Goal: Use online tool/utility: Utilize a website feature to perform a specific function

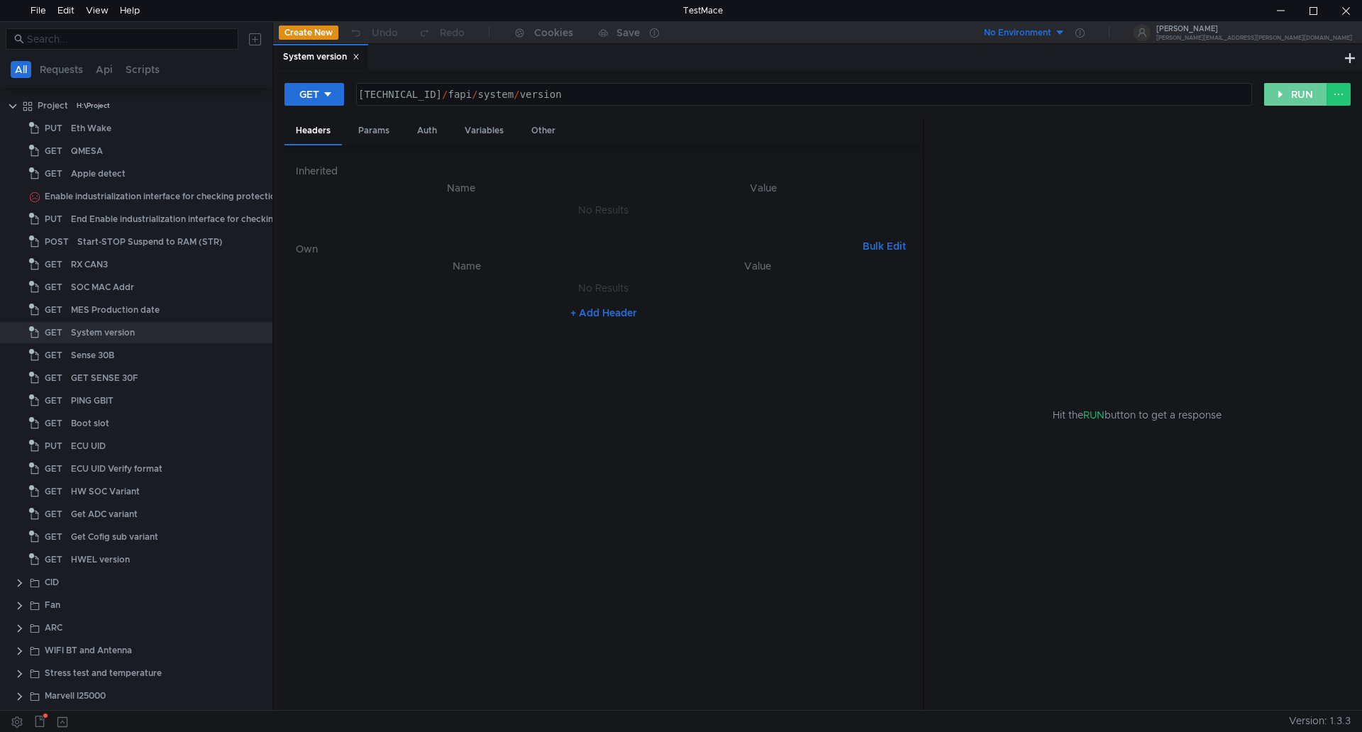
click at [1300, 98] on button "RUN" at bounding box center [1295, 94] width 63 height 23
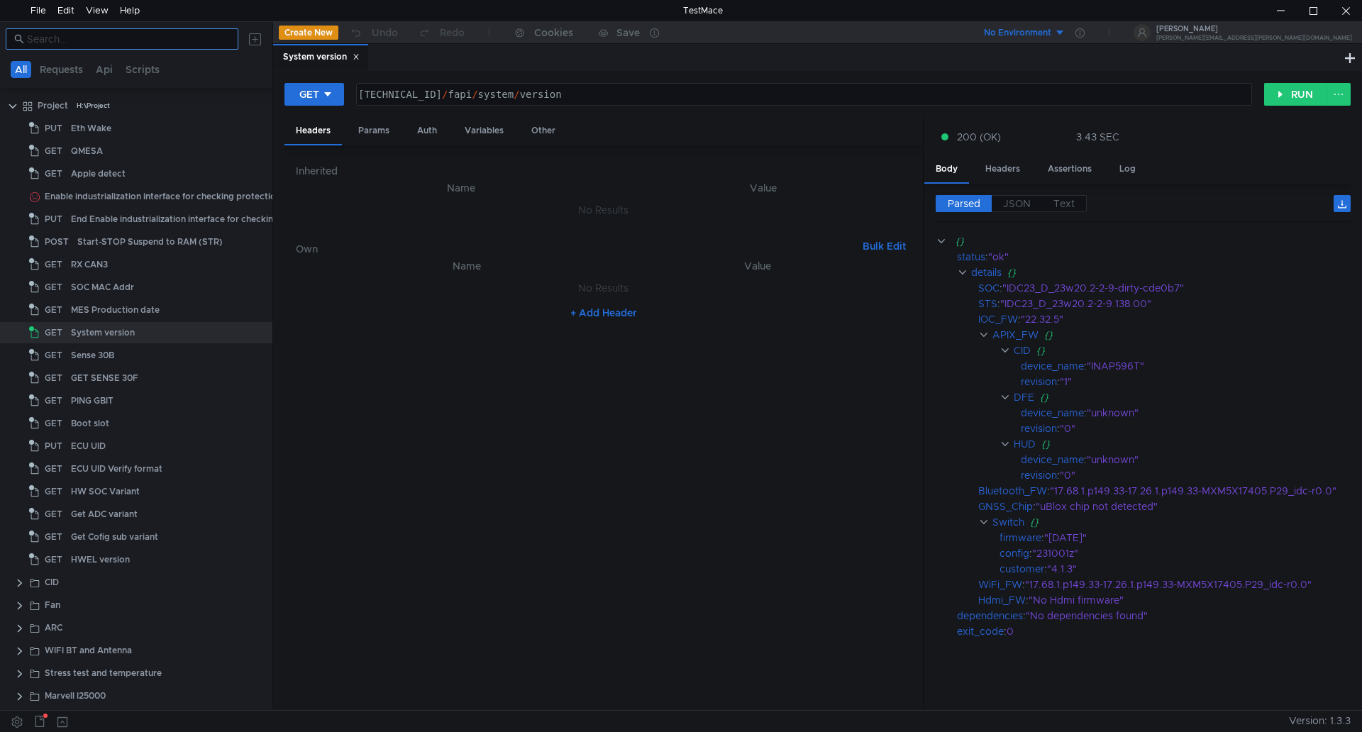
click at [144, 43] on input at bounding box center [128, 39] width 203 height 16
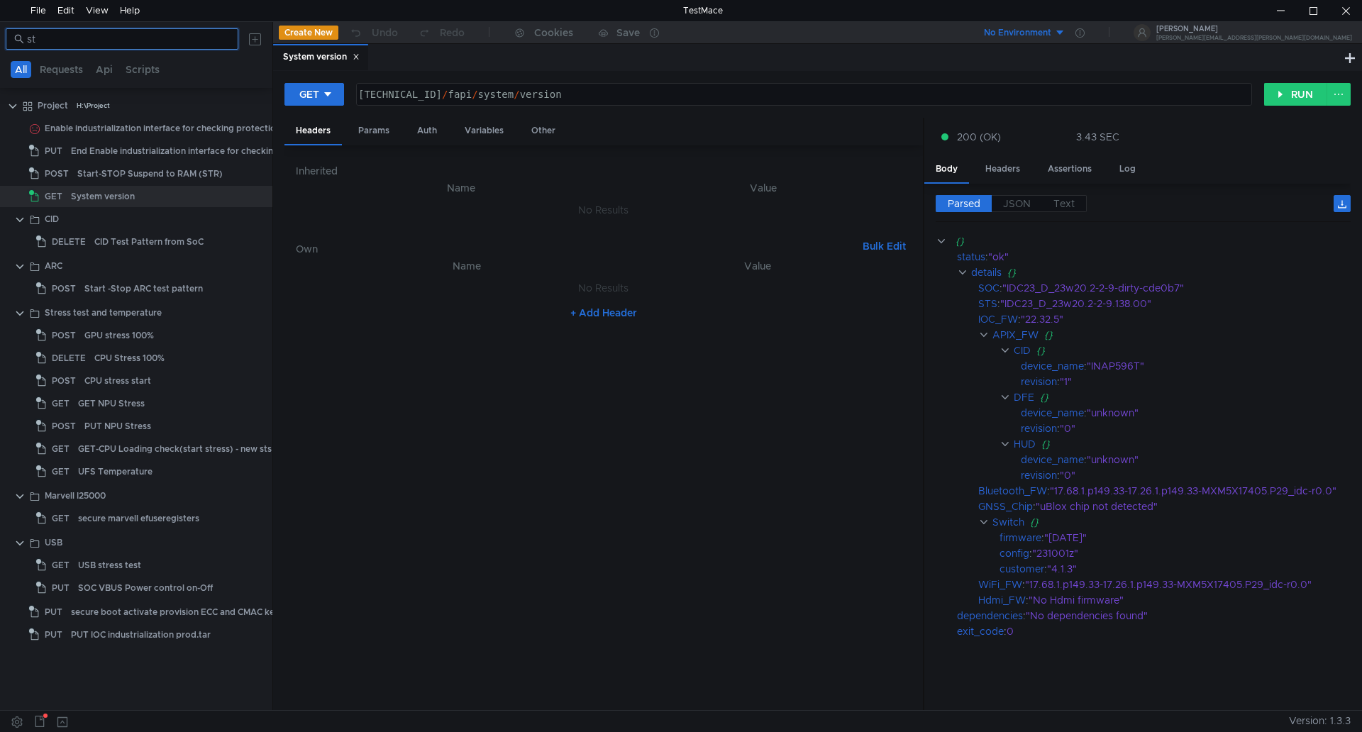
type input "s"
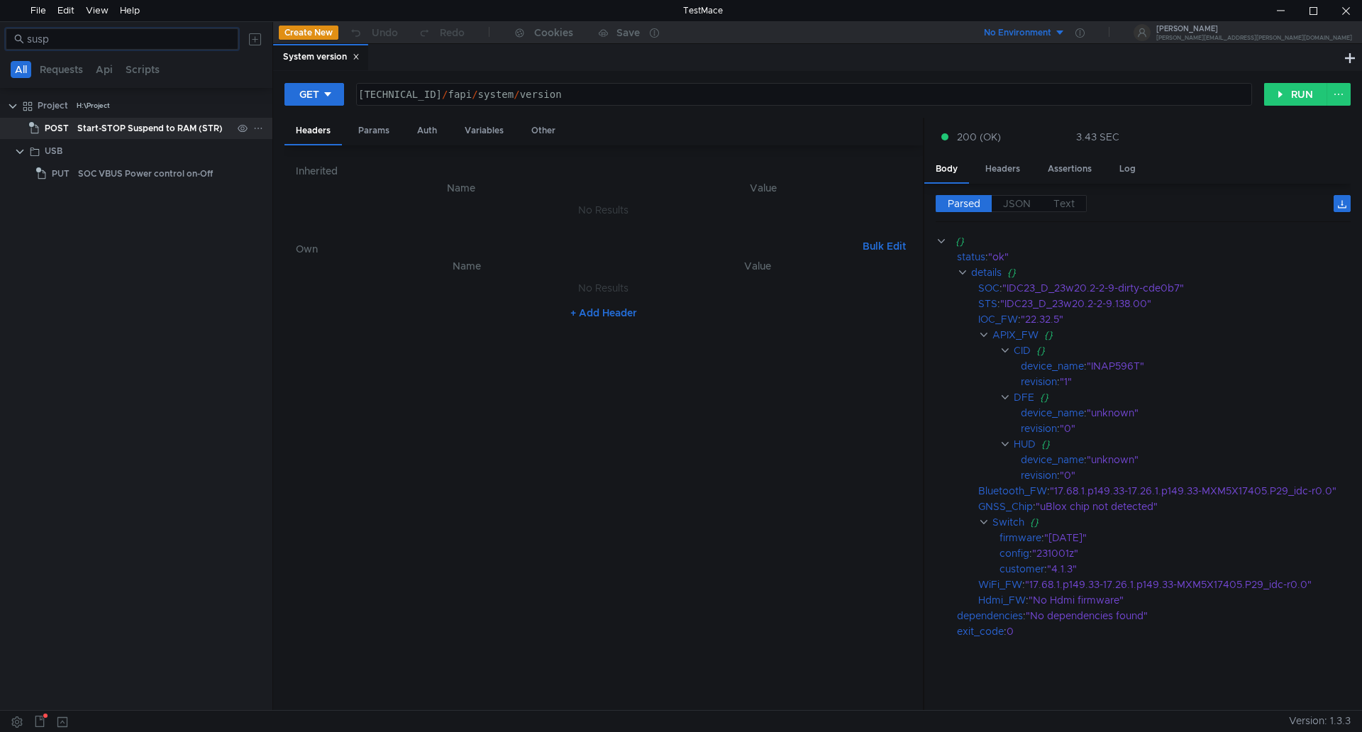
type input "susp"
click at [170, 130] on div "Start-STOP Suspend to RAM (STR)" at bounding box center [149, 128] width 145 height 21
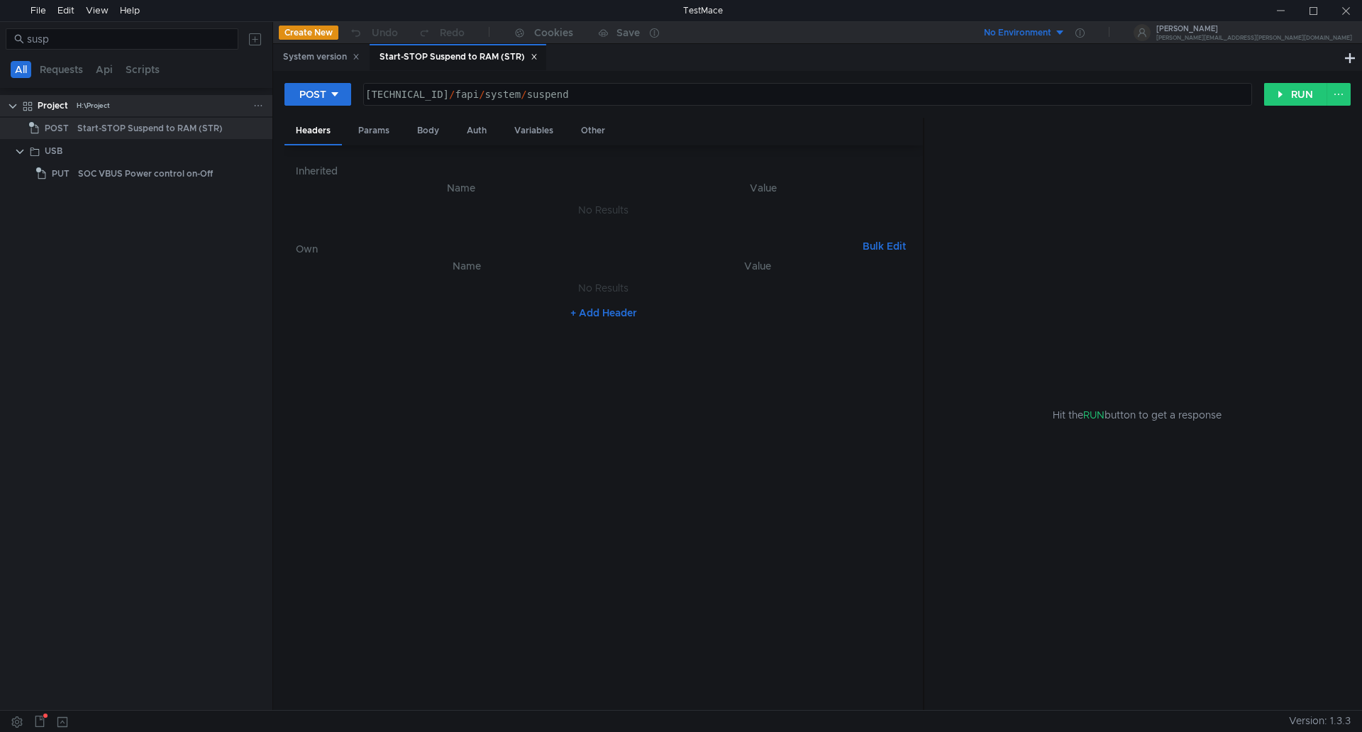
click at [12, 108] on clr-icon at bounding box center [12, 106] width 11 height 11
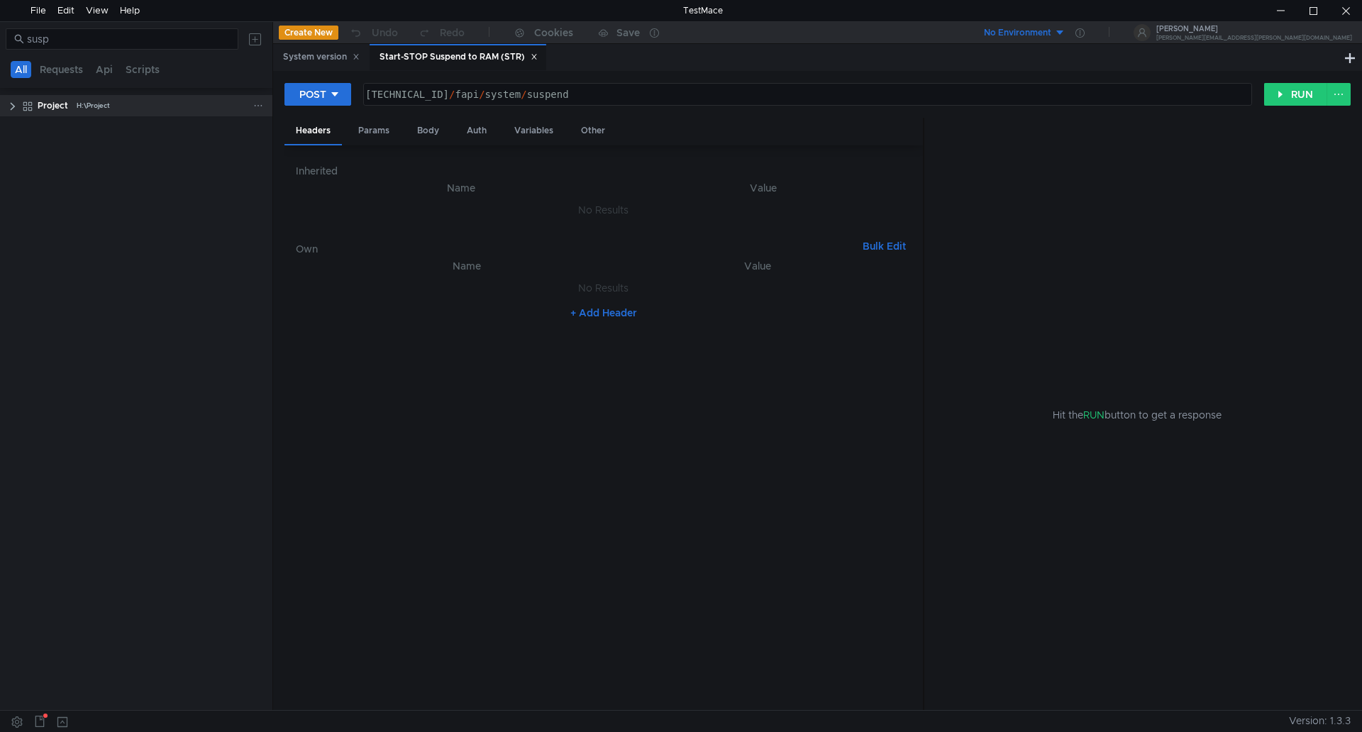
click at [12, 108] on clr-icon at bounding box center [12, 106] width 11 height 11
drag, startPoint x: 67, startPoint y: 38, endPoint x: -43, endPoint y: 19, distance: 111.6
click at [0, 19] on html "File Edit View Help TestMace susp All Requests Api Scripts Project H:\Project P…" at bounding box center [681, 366] width 1362 height 732
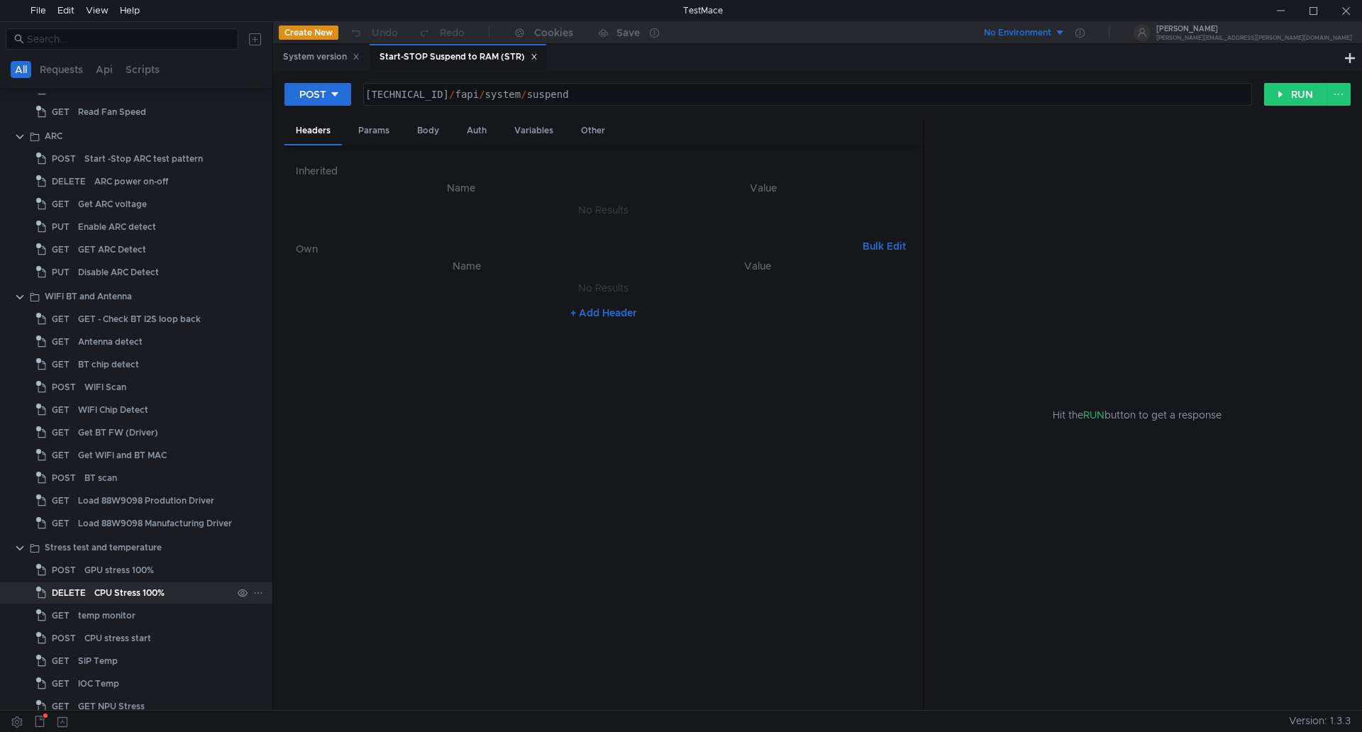
scroll to position [709, 0]
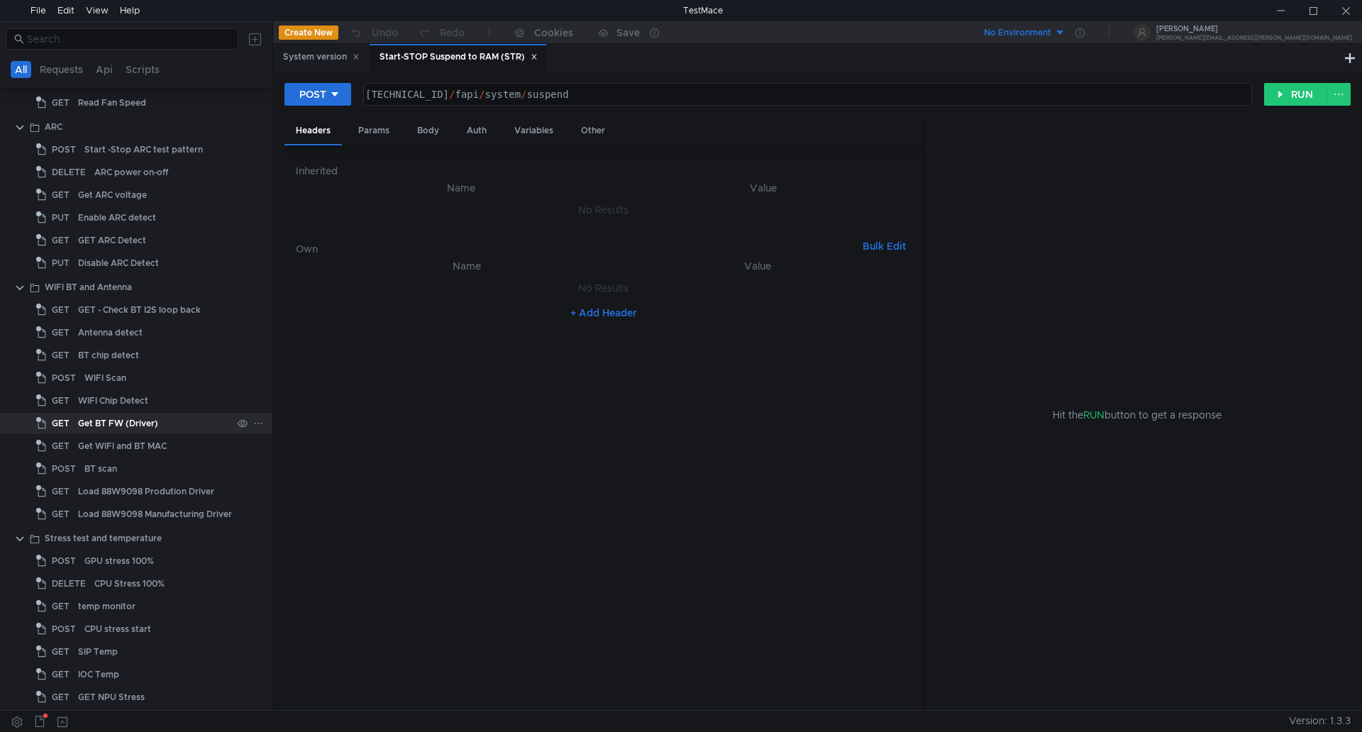
click at [138, 421] on div "Get BT FW (Driver)" at bounding box center [118, 423] width 80 height 21
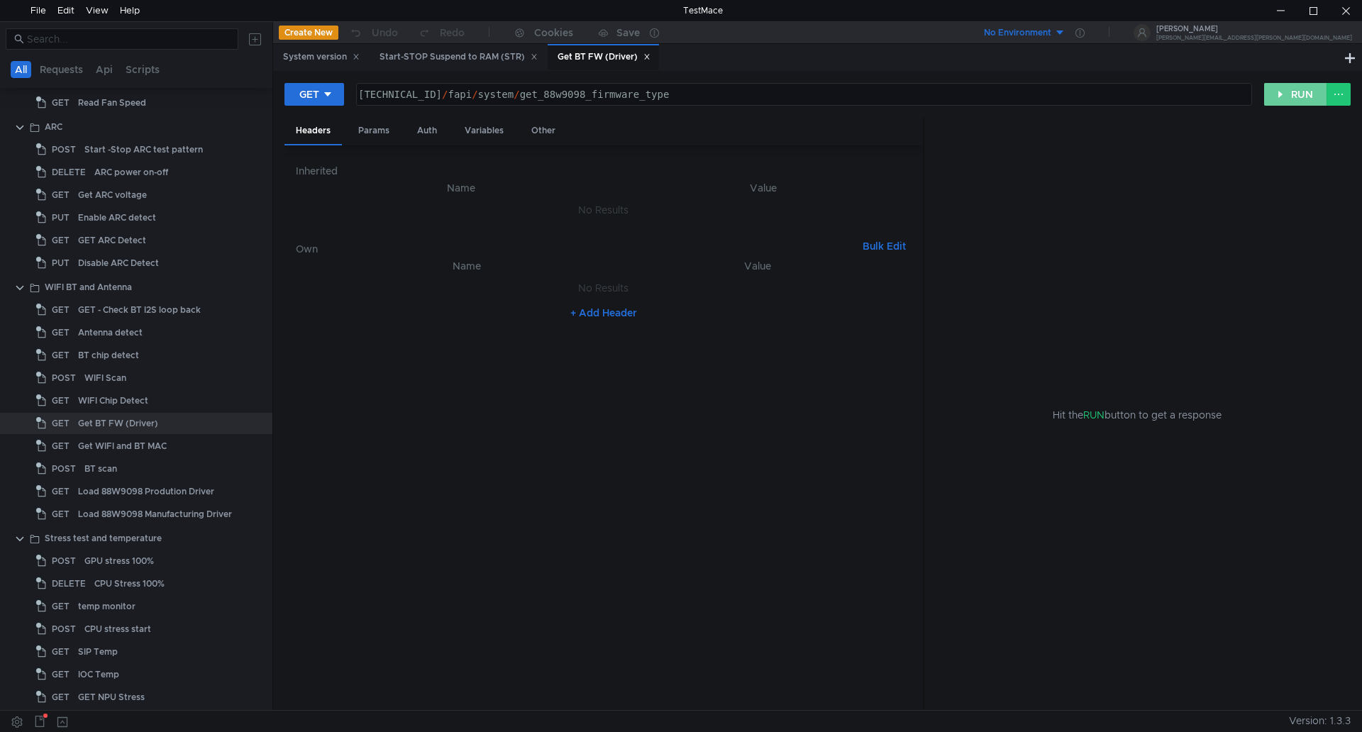
click at [1284, 93] on button "RUN" at bounding box center [1295, 94] width 63 height 23
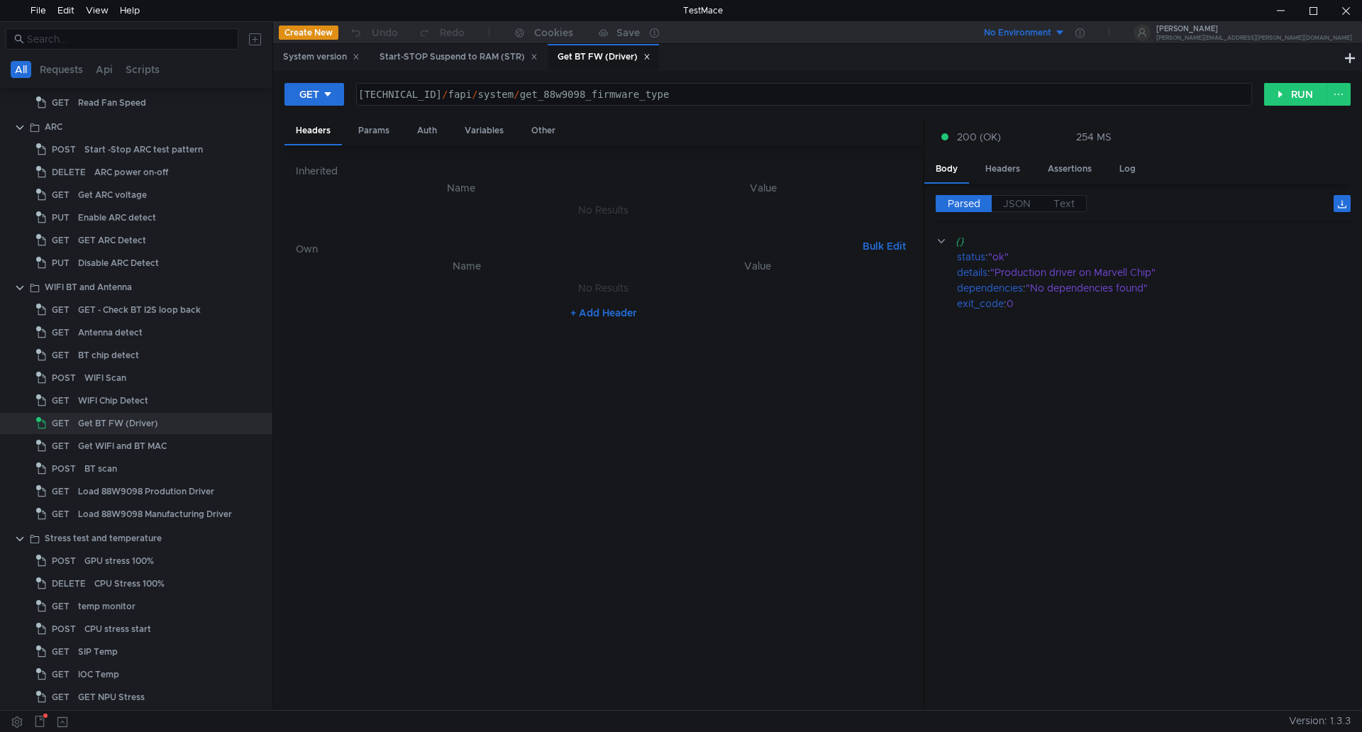
click at [650, 59] on icon at bounding box center [646, 56] width 7 height 7
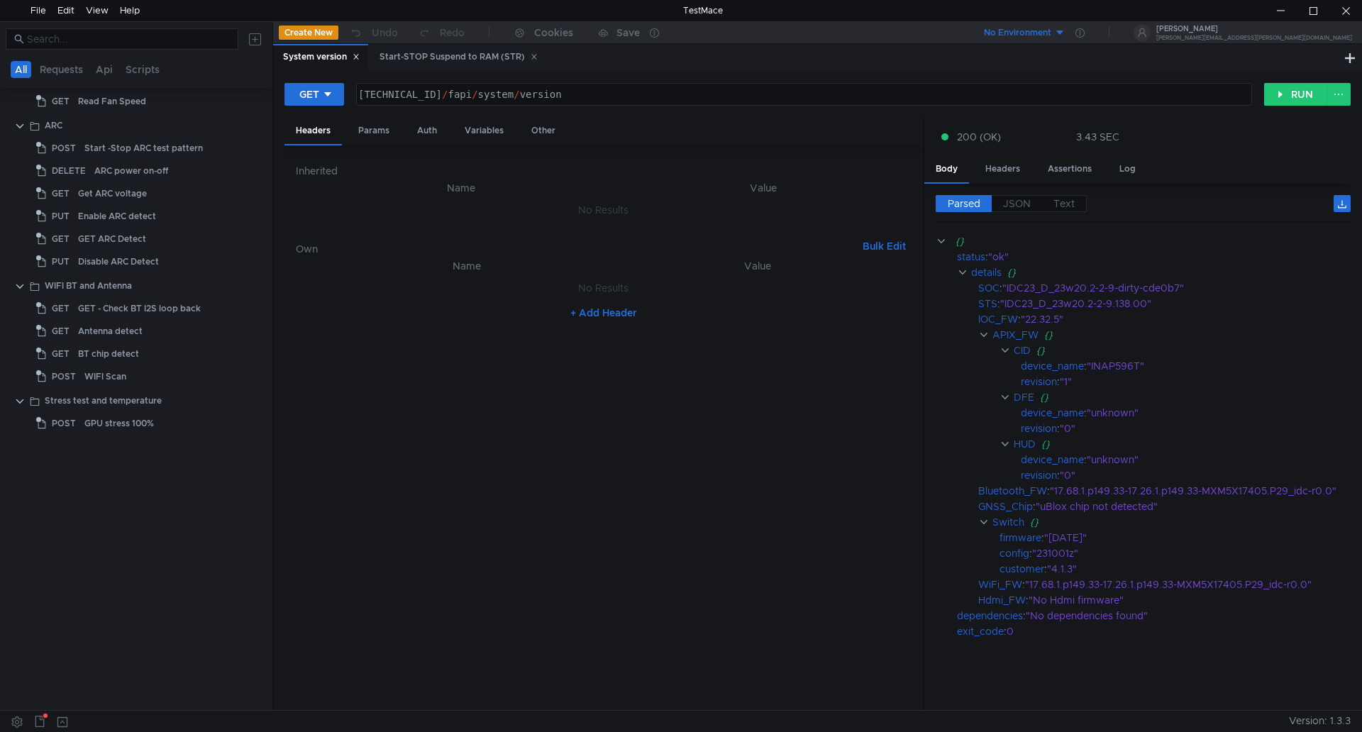
scroll to position [0, 0]
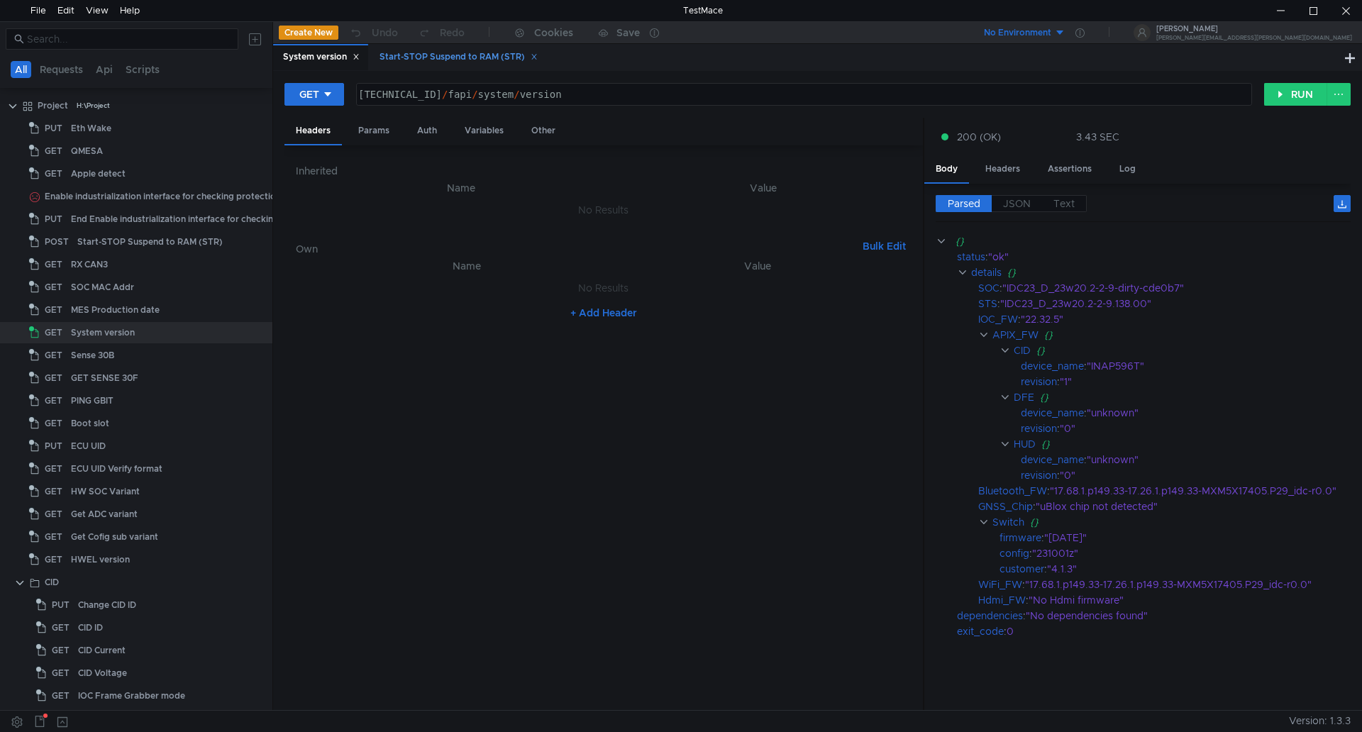
click at [476, 55] on div "Start-STOP Suspend to RAM (STR)" at bounding box center [458, 57] width 158 height 15
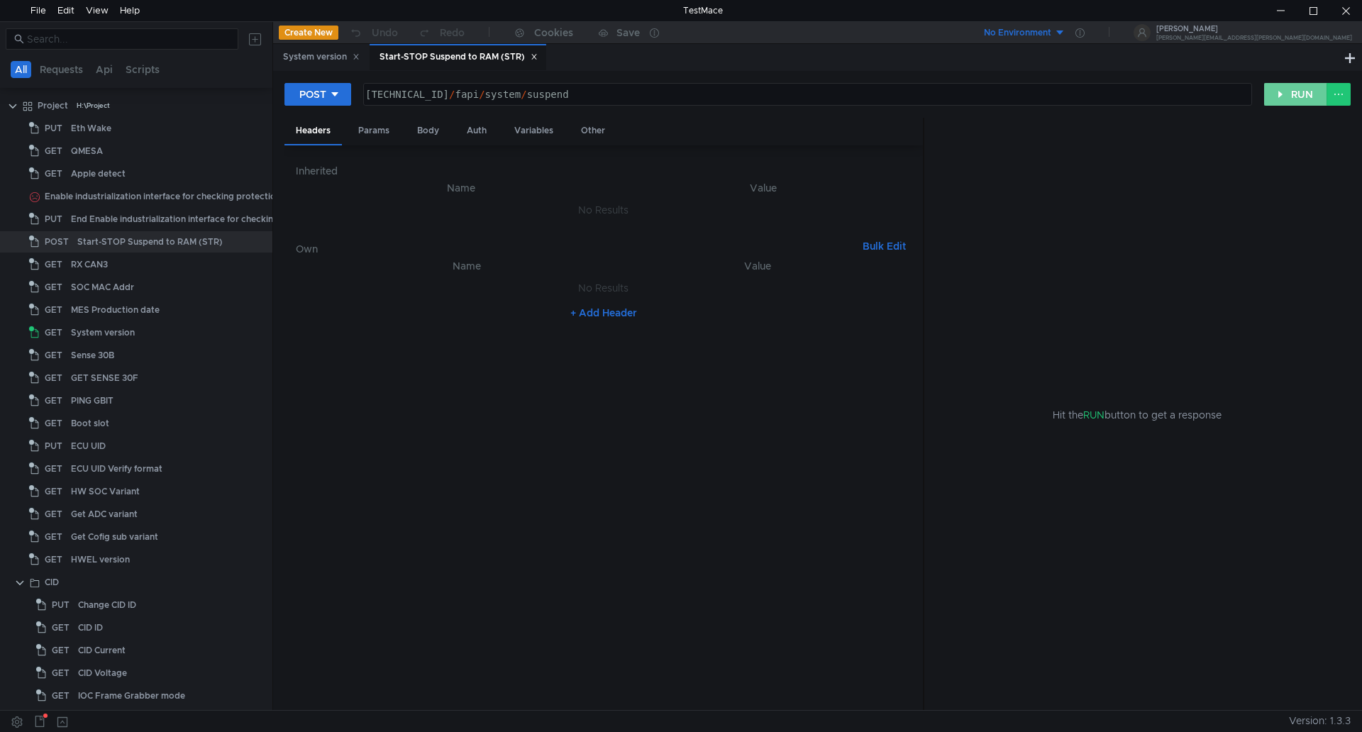
click at [1286, 100] on button "RUN" at bounding box center [1295, 94] width 63 height 23
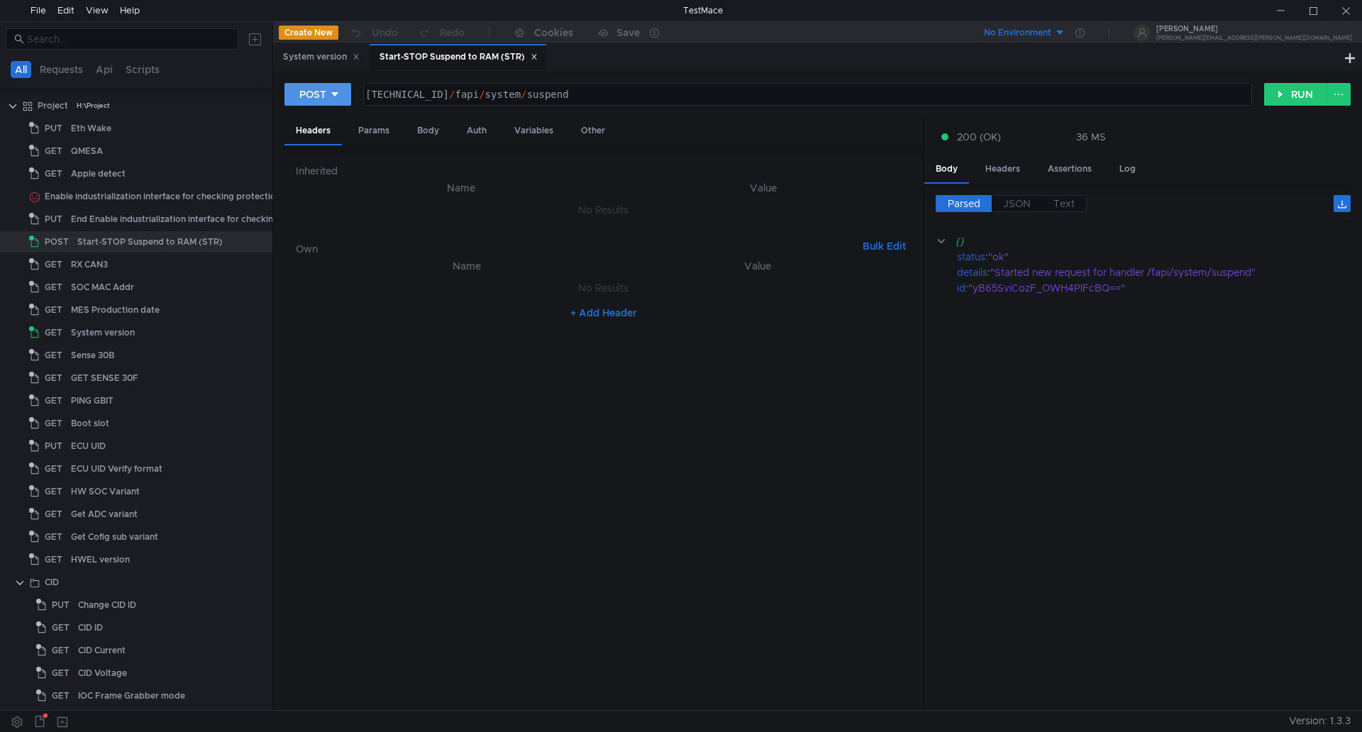
click at [330, 98] on icon at bounding box center [335, 94] width 10 height 10
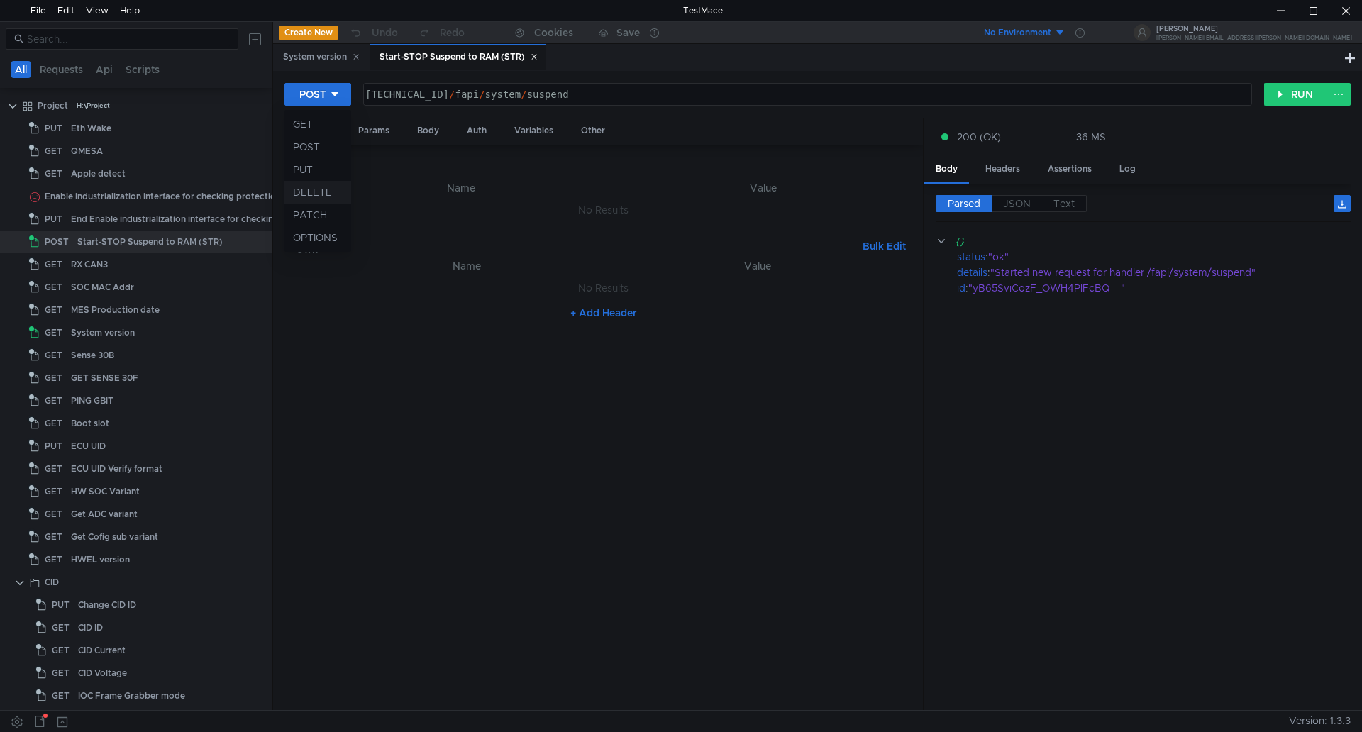
click at [321, 187] on li "DELETE" at bounding box center [317, 192] width 67 height 23
click at [1290, 96] on button "RUN" at bounding box center [1295, 94] width 63 height 23
click at [354, 94] on button "DELETE" at bounding box center [323, 94] width 79 height 23
click at [459, 484] on div at bounding box center [681, 366] width 1362 height 732
click at [355, 90] on button "DELETE" at bounding box center [323, 94] width 79 height 23
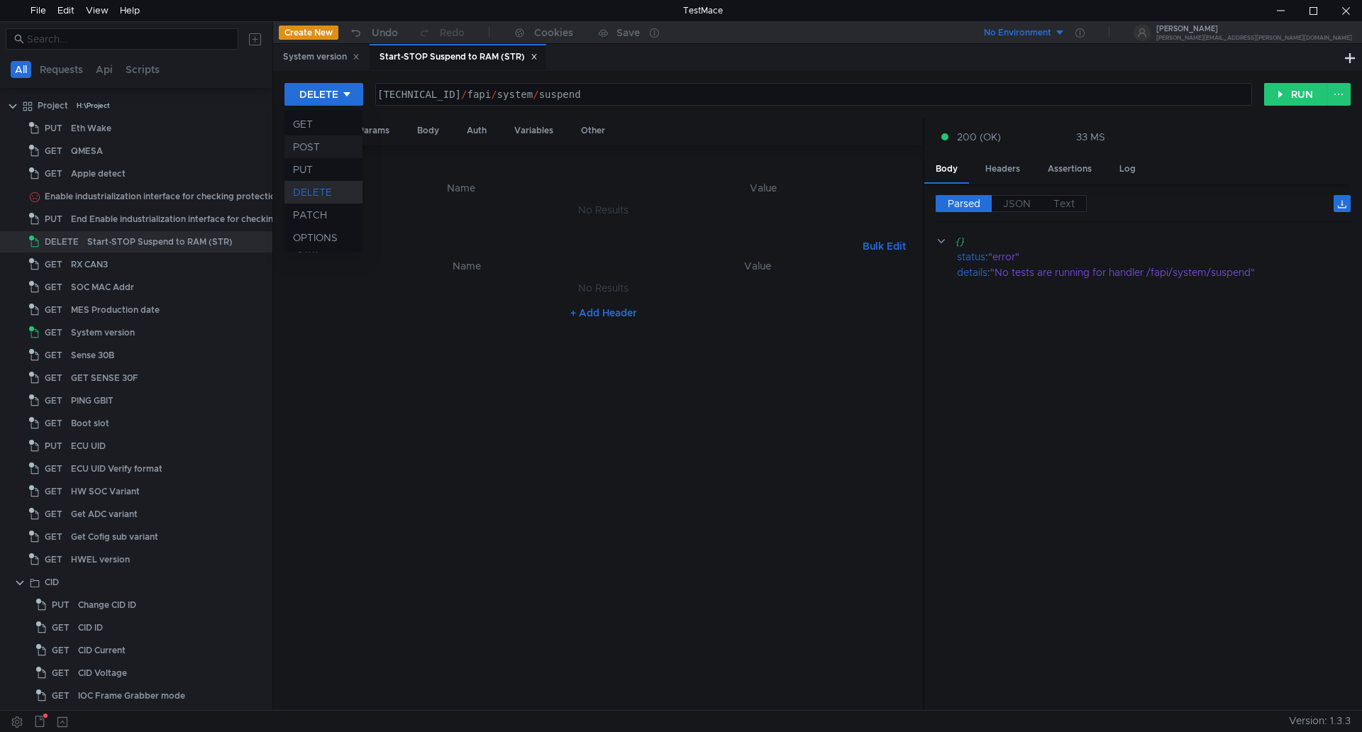
click at [322, 147] on li "POST" at bounding box center [323, 146] width 78 height 23
click at [1269, 101] on button "RUN" at bounding box center [1295, 94] width 63 height 23
click at [335, 90] on icon at bounding box center [335, 94] width 10 height 10
click at [315, 189] on li "DELETE" at bounding box center [317, 192] width 67 height 23
click at [1302, 96] on button "RUN" at bounding box center [1295, 94] width 63 height 23
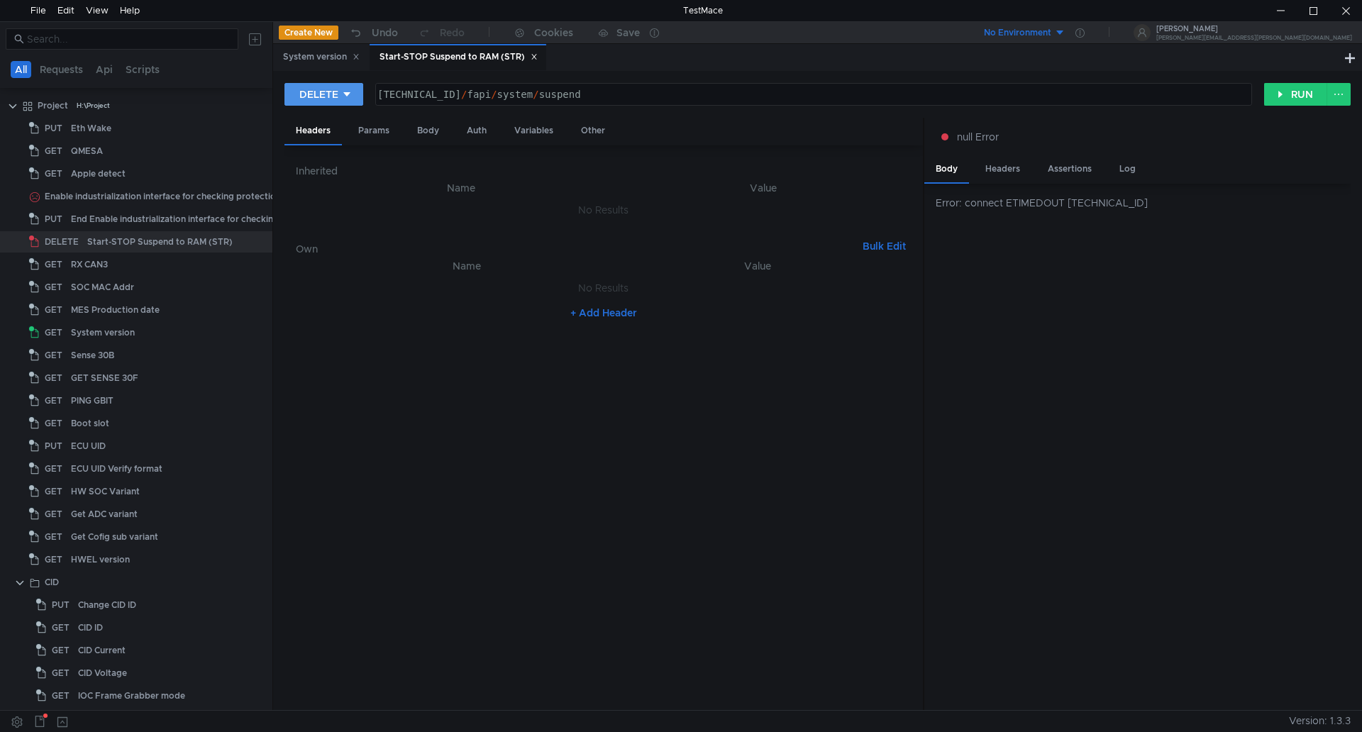
click at [342, 88] on div at bounding box center [347, 95] width 10 height 16
click at [332, 142] on li "POST" at bounding box center [323, 146] width 78 height 23
click at [1277, 106] on div "POST 160.48.199.99:8080 / fapi / system / suspend ההההההההההההההההההההההההההההה…" at bounding box center [817, 99] width 1066 height 35
click at [1280, 104] on button "RUN" at bounding box center [1295, 94] width 63 height 23
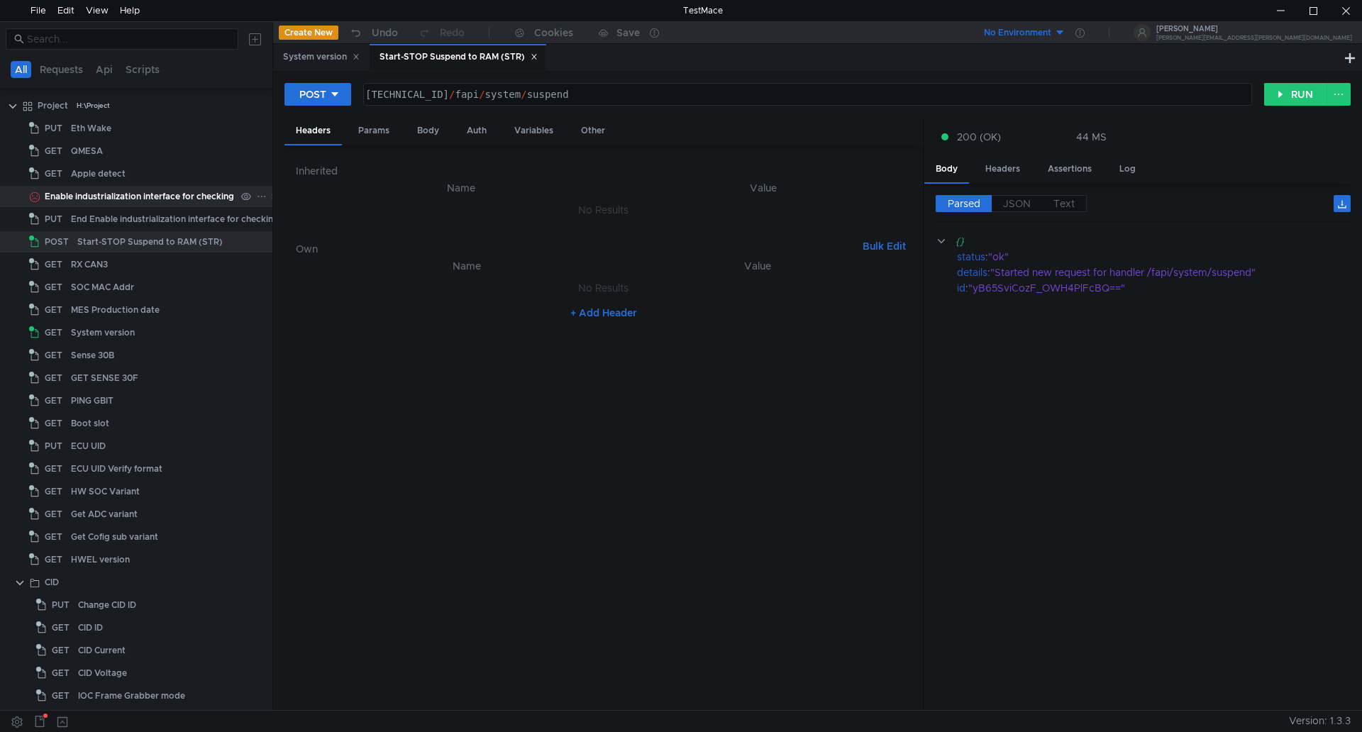
click at [177, 199] on div "Enable industrialization interface for checking protection" at bounding box center [163, 196] width 236 height 21
click at [1279, 9] on div at bounding box center [1280, 10] width 33 height 21
